Goal: Information Seeking & Learning: Learn about a topic

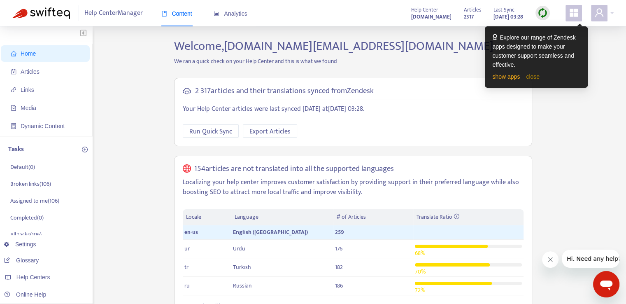
click at [530, 78] on link "close" at bounding box center [533, 76] width 14 height 7
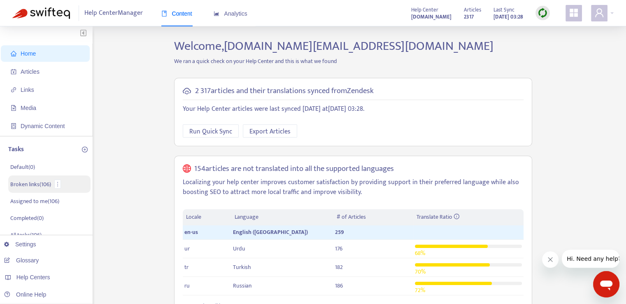
click at [45, 182] on p "Broken links ( 106 )" at bounding box center [30, 184] width 41 height 9
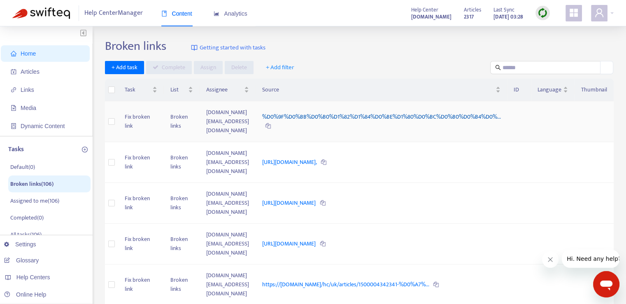
click at [328, 114] on link "%D0%9F%D0%BB%D0%B0%D1%82%D1%84%D0%BE%D1%80%D0%BC%D0%B0%D0%B4%D0%..." at bounding box center [381, 116] width 238 height 9
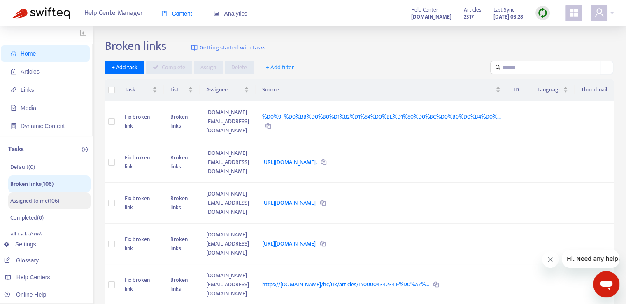
click at [55, 204] on p "Assigned to me ( 106 )" at bounding box center [34, 200] width 49 height 9
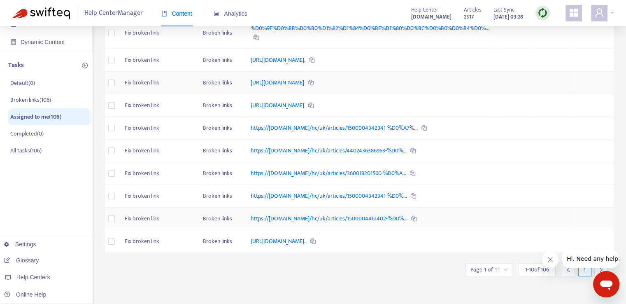
scroll to position [68, 0]
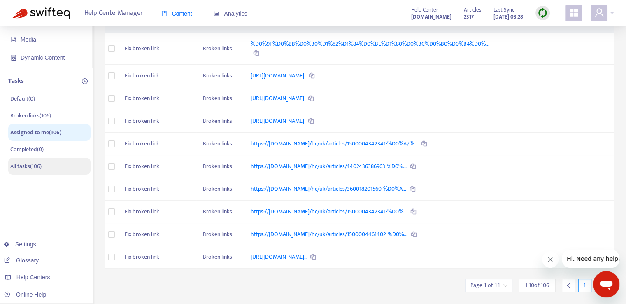
click at [42, 167] on p "All tasks ( 106 )" at bounding box center [25, 166] width 31 height 9
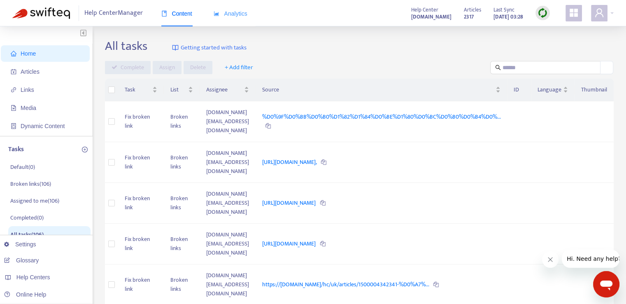
click at [241, 22] on div "Analytics" at bounding box center [231, 13] width 34 height 25
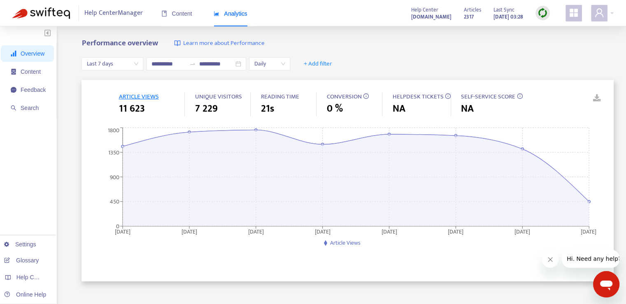
click at [142, 98] on span "ARTICLE VIEWS" at bounding box center [139, 96] width 40 height 10
click at [223, 98] on span "UNIQUE VISITORS" at bounding box center [218, 96] width 47 height 10
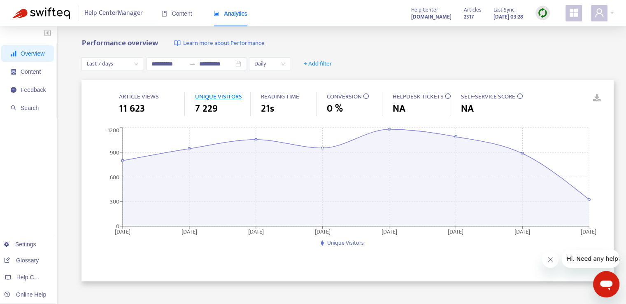
click at [269, 107] on span "21s" at bounding box center [267, 108] width 13 height 15
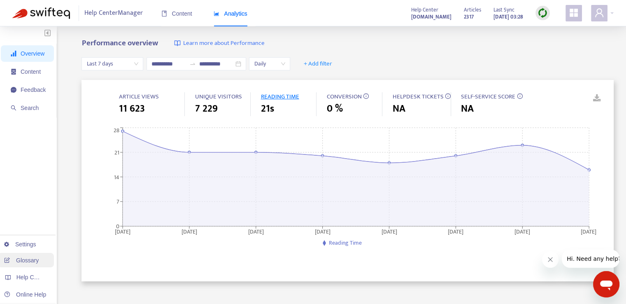
click at [24, 262] on link "Glossary" at bounding box center [21, 260] width 35 height 7
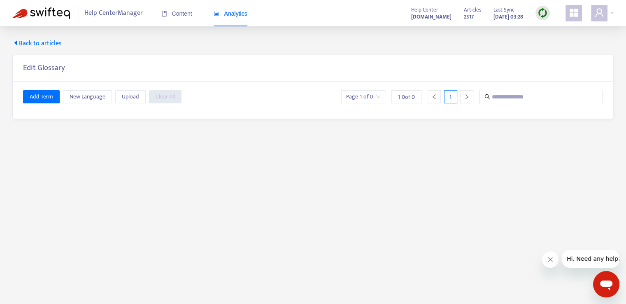
click at [30, 41] on span "Back to articles" at bounding box center [36, 44] width 49 height 10
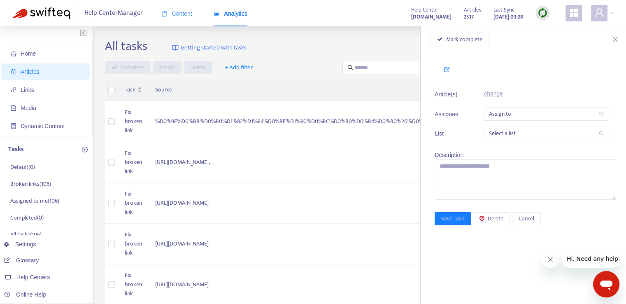
click at [182, 18] on div "Content" at bounding box center [176, 13] width 31 height 25
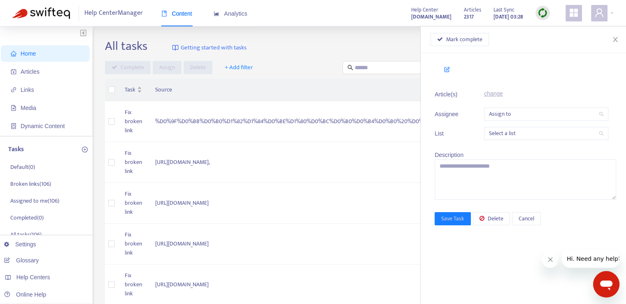
click at [528, 116] on input "search" at bounding box center [546, 114] width 115 height 12
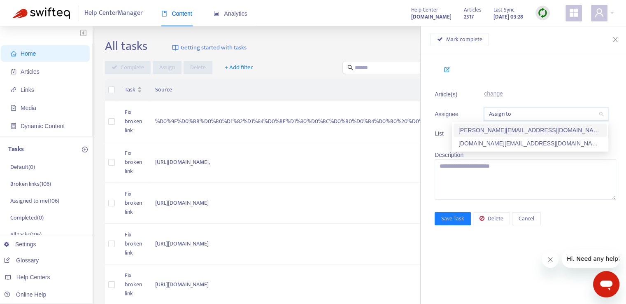
click at [537, 85] on ul "Article(s) change Assignee Assign to List Select a list" at bounding box center [526, 114] width 182 height 61
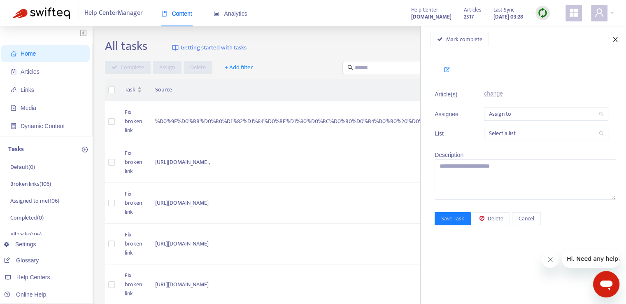
click at [618, 41] on icon "close" at bounding box center [615, 39] width 7 height 7
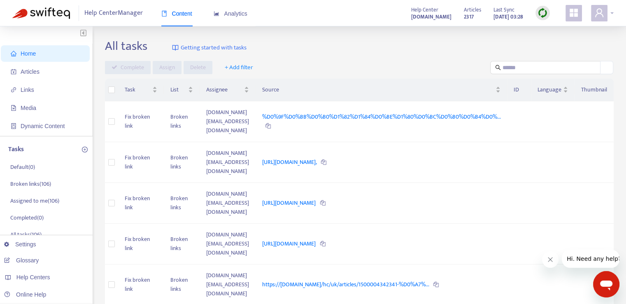
click at [608, 17] on span at bounding box center [599, 13] width 16 height 16
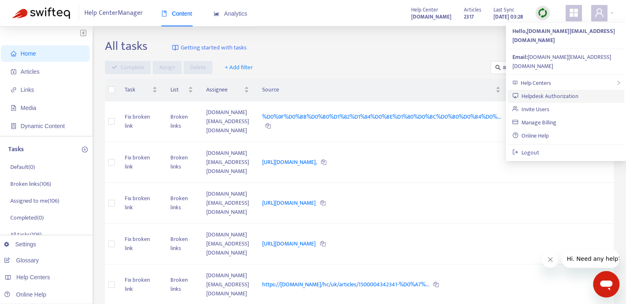
click at [550, 91] on link "Helpdesk Authorization" at bounding box center [546, 95] width 66 height 9
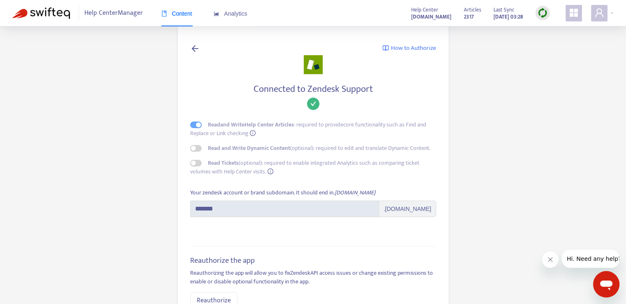
click at [192, 43] on icon at bounding box center [195, 48] width 10 height 10
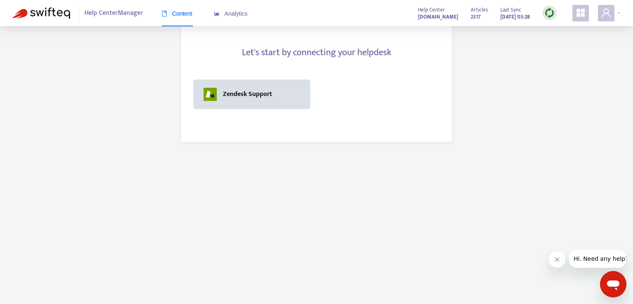
click at [257, 94] on div "Zendesk Support" at bounding box center [247, 94] width 49 height 10
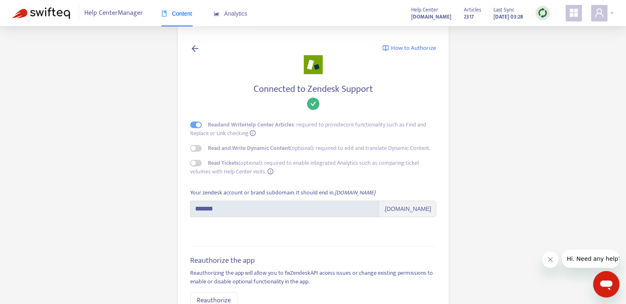
click at [613, 6] on div at bounding box center [602, 13] width 23 height 16
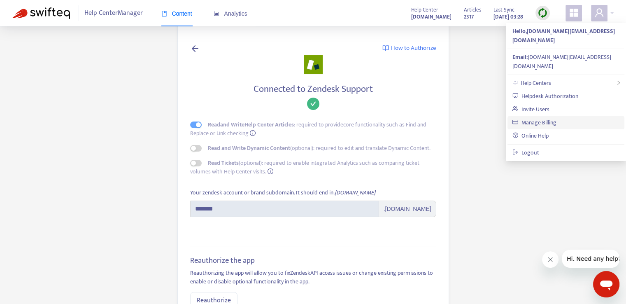
click at [544, 118] on link "Manage Billing" at bounding box center [535, 122] width 44 height 9
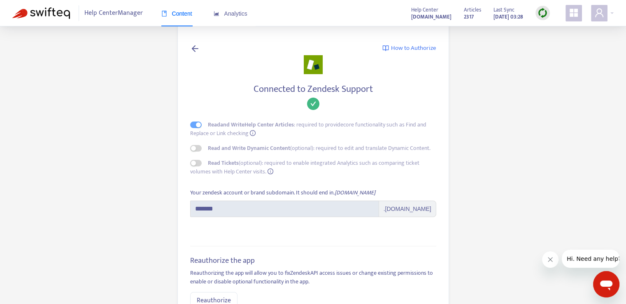
click at [117, 14] on span "Help Center Manager" at bounding box center [113, 13] width 58 height 16
click at [193, 19] on div "Content Analytics" at bounding box center [208, 13] width 94 height 25
click at [177, 14] on span "Content" at bounding box center [176, 13] width 31 height 7
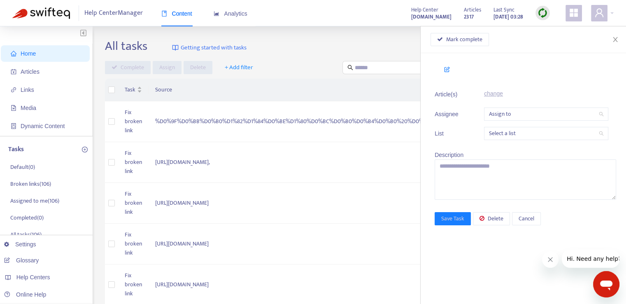
click at [302, 70] on div "Complete Assign Delete + Add filter" at bounding box center [285, 68] width 361 height 14
click at [617, 38] on icon "close" at bounding box center [615, 39] width 7 height 7
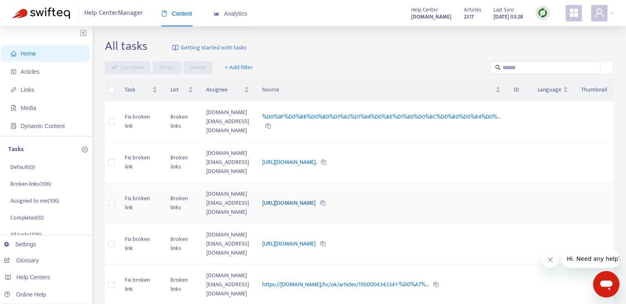
click at [317, 201] on link "https://astropay.com/online-payments-3/" at bounding box center [289, 202] width 55 height 9
click at [223, 47] on span "Getting started with tasks" at bounding box center [214, 47] width 66 height 9
click at [33, 168] on p "Default ( 0 )" at bounding box center [22, 167] width 25 height 9
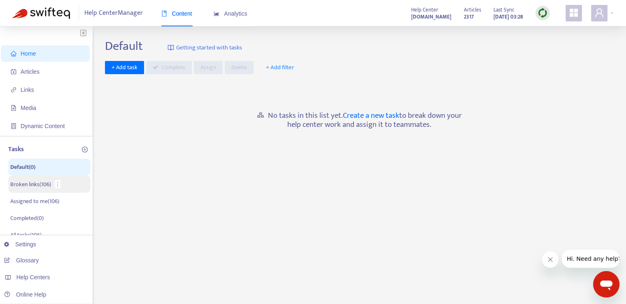
click at [21, 183] on p "Broken links ( 106 )" at bounding box center [30, 184] width 41 height 9
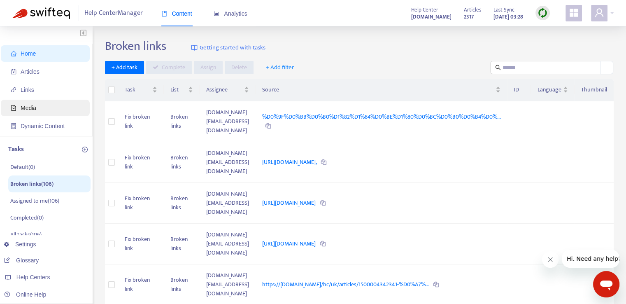
click at [32, 110] on span "Media" at bounding box center [29, 108] width 16 height 7
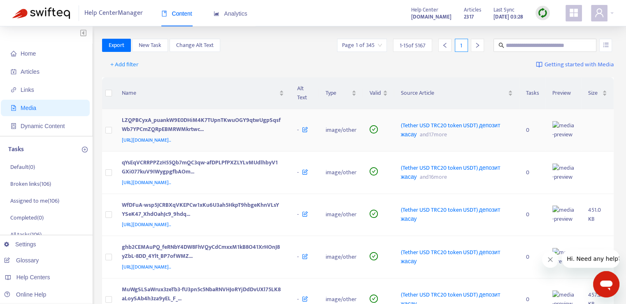
click at [344, 136] on td "image/other" at bounding box center [341, 130] width 44 height 42
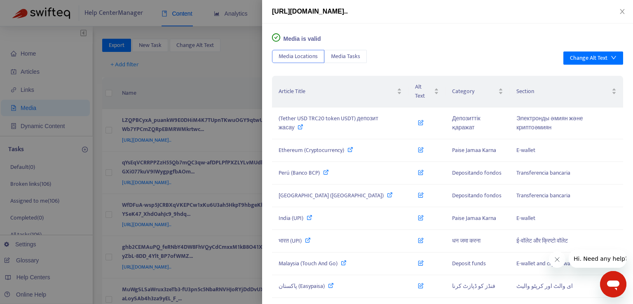
click at [236, 86] on div at bounding box center [316, 152] width 633 height 304
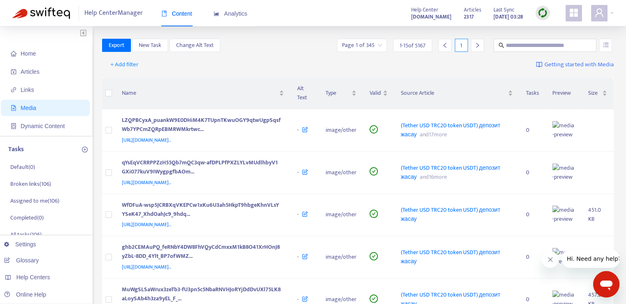
click at [464, 15] on strong "2317" at bounding box center [469, 16] width 10 height 9
click at [35, 264] on link "Glossary" at bounding box center [21, 260] width 35 height 7
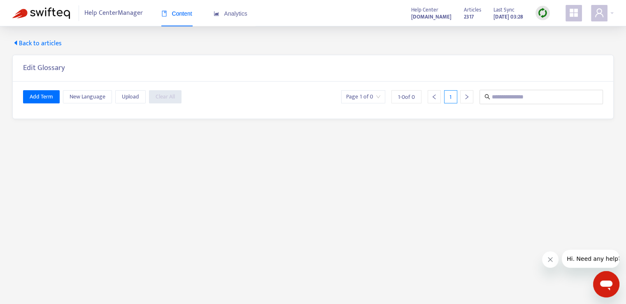
click at [28, 44] on span "Back to articles" at bounding box center [36, 44] width 49 height 10
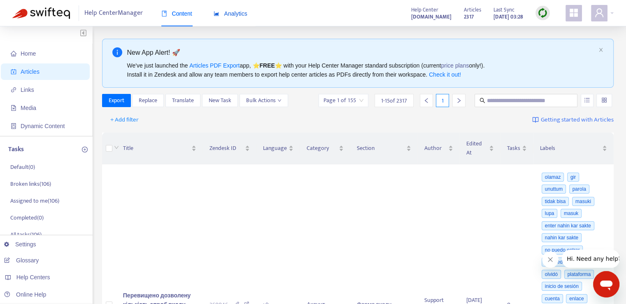
click at [235, 15] on span "Analytics" at bounding box center [231, 13] width 34 height 7
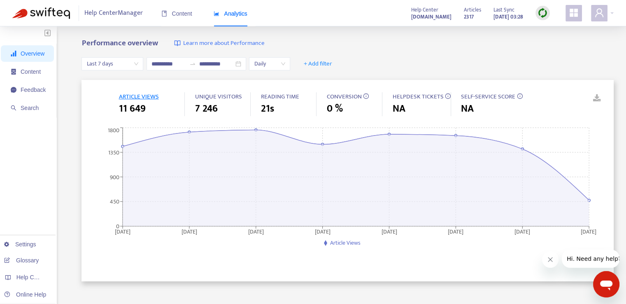
click at [343, 242] on span "Article Views" at bounding box center [345, 242] width 30 height 9
click at [222, 96] on span "UNIQUE VISITORS" at bounding box center [218, 96] width 47 height 10
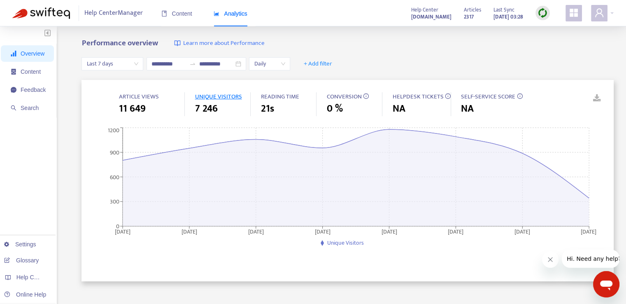
click at [269, 96] on span "READING TIME" at bounding box center [280, 96] width 38 height 10
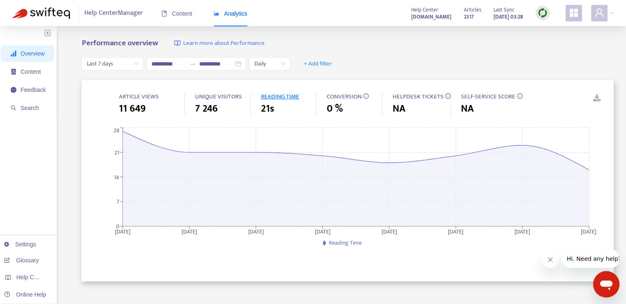
click at [342, 100] on span "CONVERSION" at bounding box center [344, 96] width 35 height 10
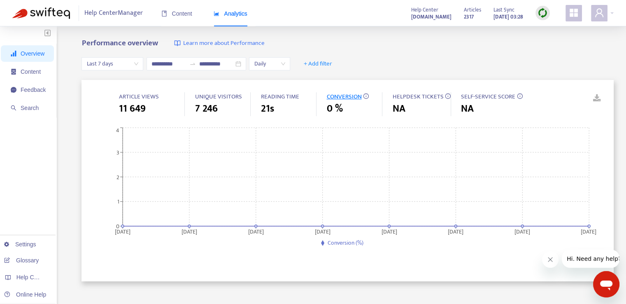
click at [406, 100] on span "HELPDESK TICKETS" at bounding box center [418, 96] width 51 height 10
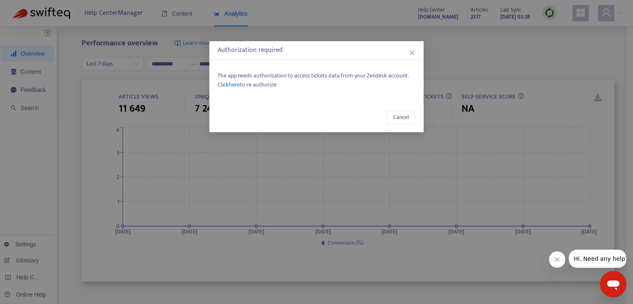
click at [233, 83] on span "here" at bounding box center [234, 84] width 11 height 9
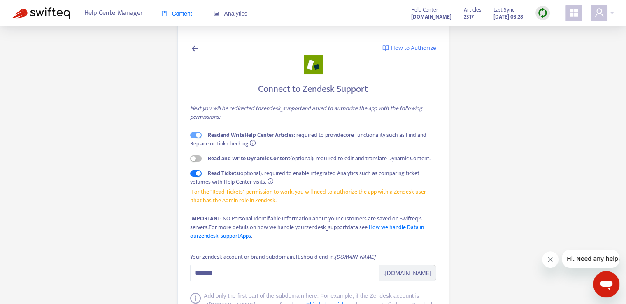
click at [196, 49] on icon at bounding box center [195, 48] width 10 height 10
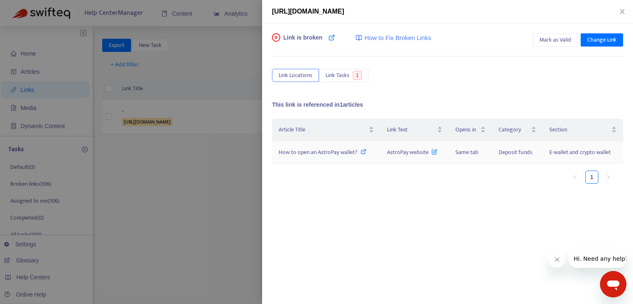
click at [342, 152] on span "How to open an AstroPay wallet?" at bounding box center [317, 151] width 79 height 9
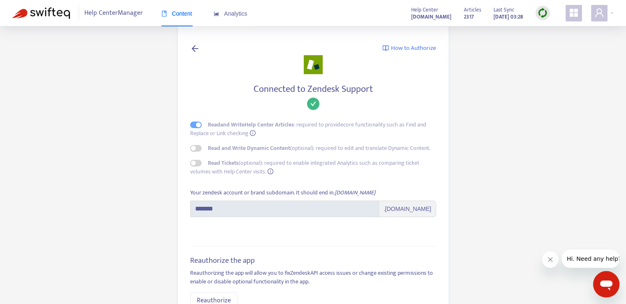
click at [199, 50] on icon at bounding box center [195, 48] width 10 height 10
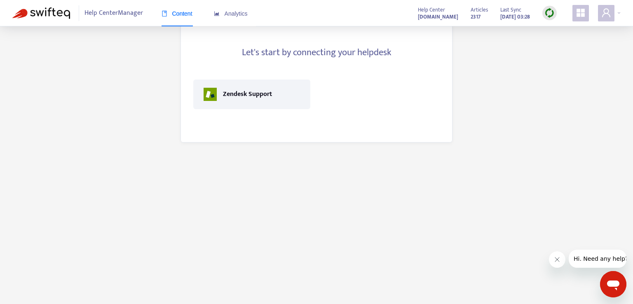
click at [129, 8] on span "Help Center Manager" at bounding box center [113, 13] width 58 height 16
click at [234, 13] on span "Analytics" at bounding box center [231, 13] width 34 height 7
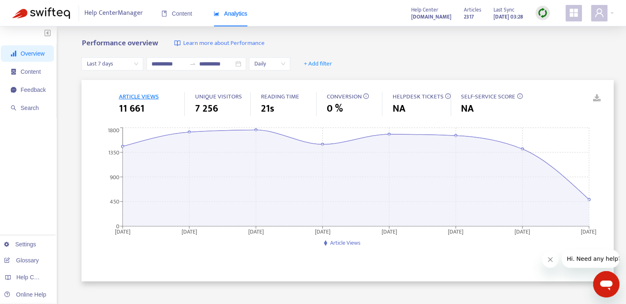
click at [199, 39] on span "Learn more about Performance" at bounding box center [224, 43] width 82 height 9
click at [138, 14] on span "Help Center Manager" at bounding box center [113, 13] width 58 height 16
click at [215, 98] on span "UNIQUE VISITORS" at bounding box center [218, 96] width 47 height 10
click at [286, 103] on div "21s" at bounding box center [289, 108] width 56 height 15
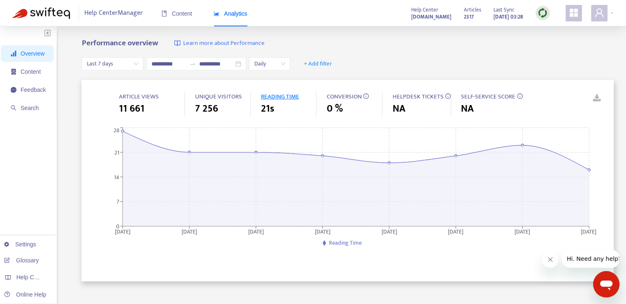
click at [530, 51] on div "**********" at bounding box center [348, 64] width 533 height 32
